Goal: Find specific page/section: Find specific page/section

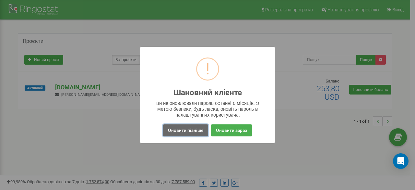
click at [191, 132] on button "Оновити пізніше" at bounding box center [185, 130] width 45 height 12
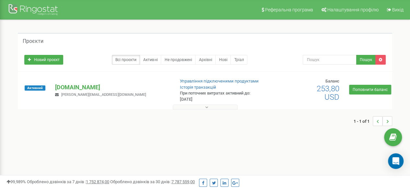
click at [213, 106] on button at bounding box center [205, 106] width 65 height 5
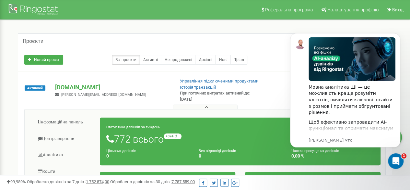
scroll to position [32, 0]
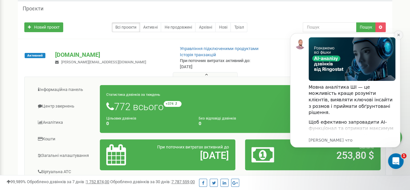
click at [402, 34] on button "Dismiss notification" at bounding box center [398, 35] width 8 height 8
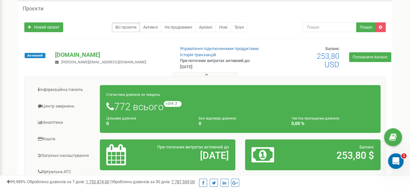
scroll to position [0, 0]
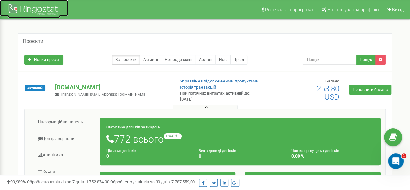
click at [26, 7] on div at bounding box center [34, 11] width 52 height 16
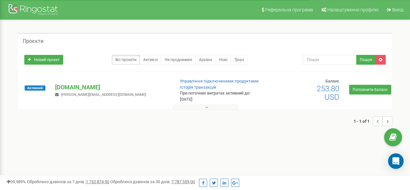
click at [218, 106] on button at bounding box center [205, 106] width 65 height 5
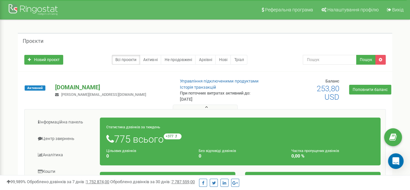
click at [77, 87] on p "[DOMAIN_NAME]" at bounding box center [112, 87] width 114 height 8
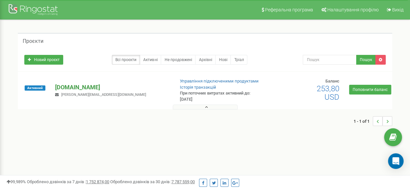
scroll to position [65, 0]
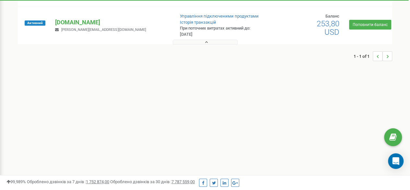
click at [206, 43] on icon at bounding box center [206, 42] width 3 height 5
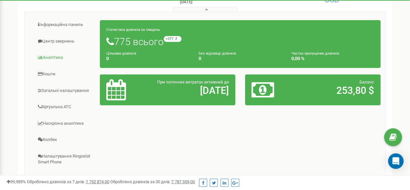
scroll to position [162, 0]
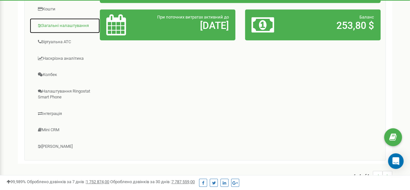
click at [66, 25] on link "Загальні налаштування" at bounding box center [65, 26] width 71 height 16
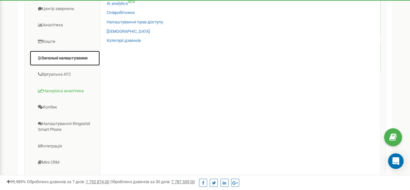
scroll to position [97, 0]
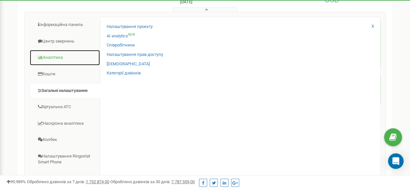
click at [47, 54] on link "Аналiтика" at bounding box center [65, 58] width 71 height 16
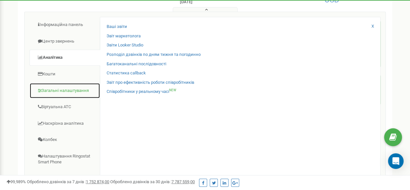
click at [63, 90] on link "Загальні налаштування" at bounding box center [65, 91] width 71 height 16
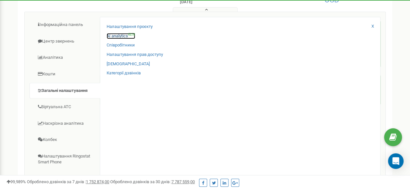
click at [119, 34] on link "AI analytics NEW" at bounding box center [121, 36] width 29 height 6
